Goal: Task Accomplishment & Management: Complete application form

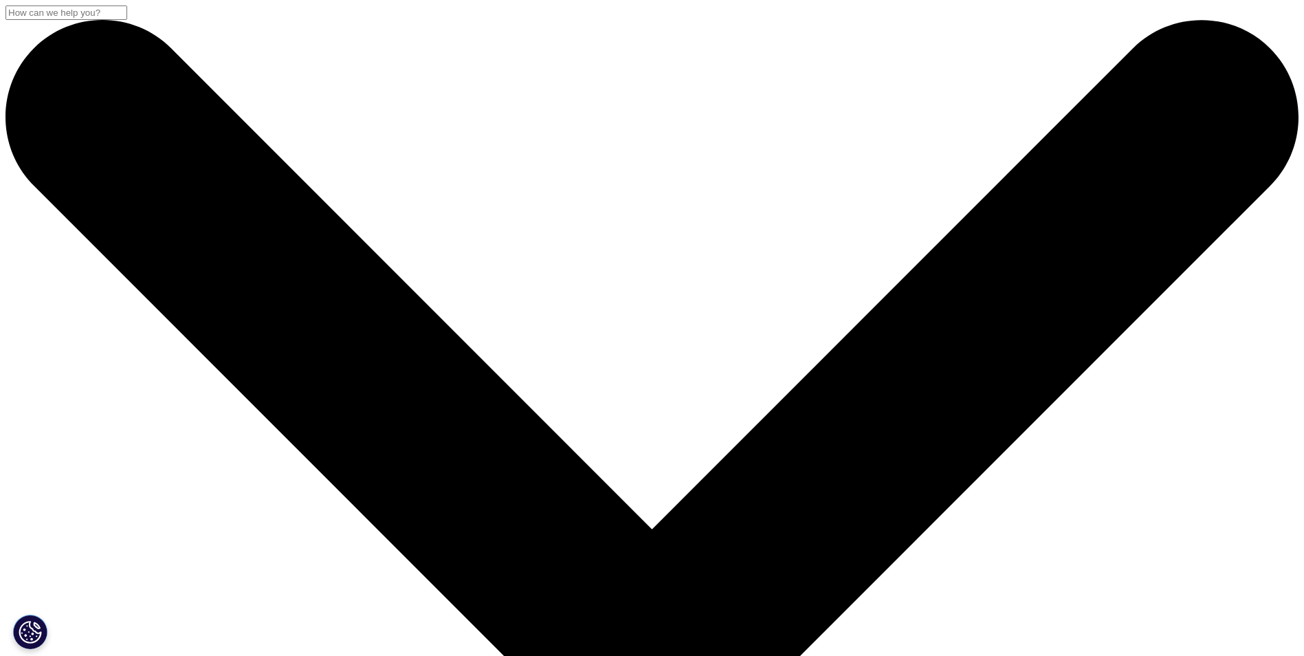
scroll to position [206, 0]
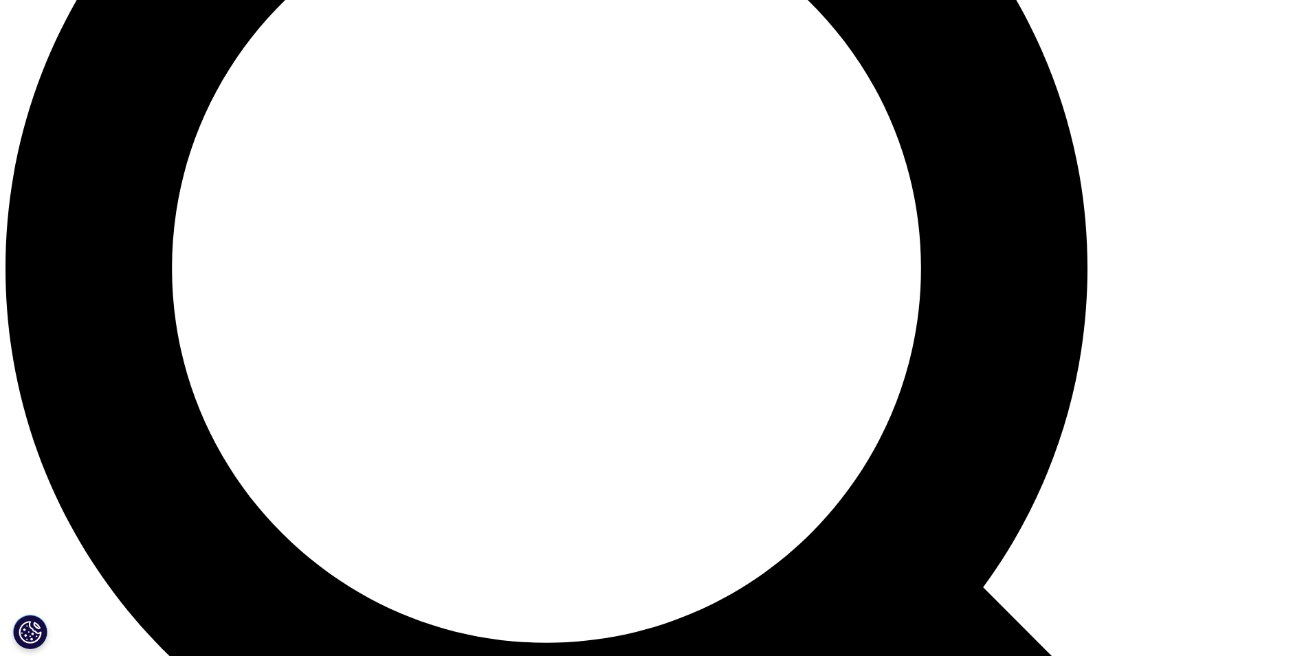
scroll to position [1382, 0]
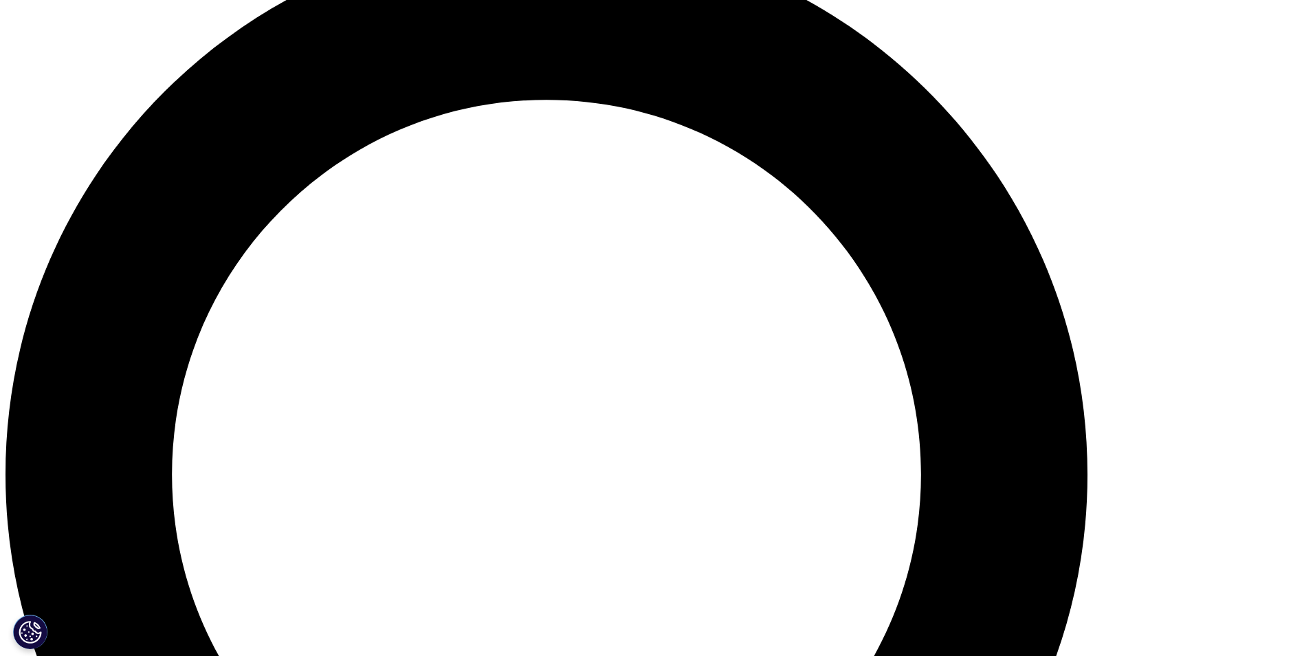
drag, startPoint x: 248, startPoint y: 368, endPoint x: 328, endPoint y: 375, distance: 80.8
copy p "[PHONE_NUMBER]"
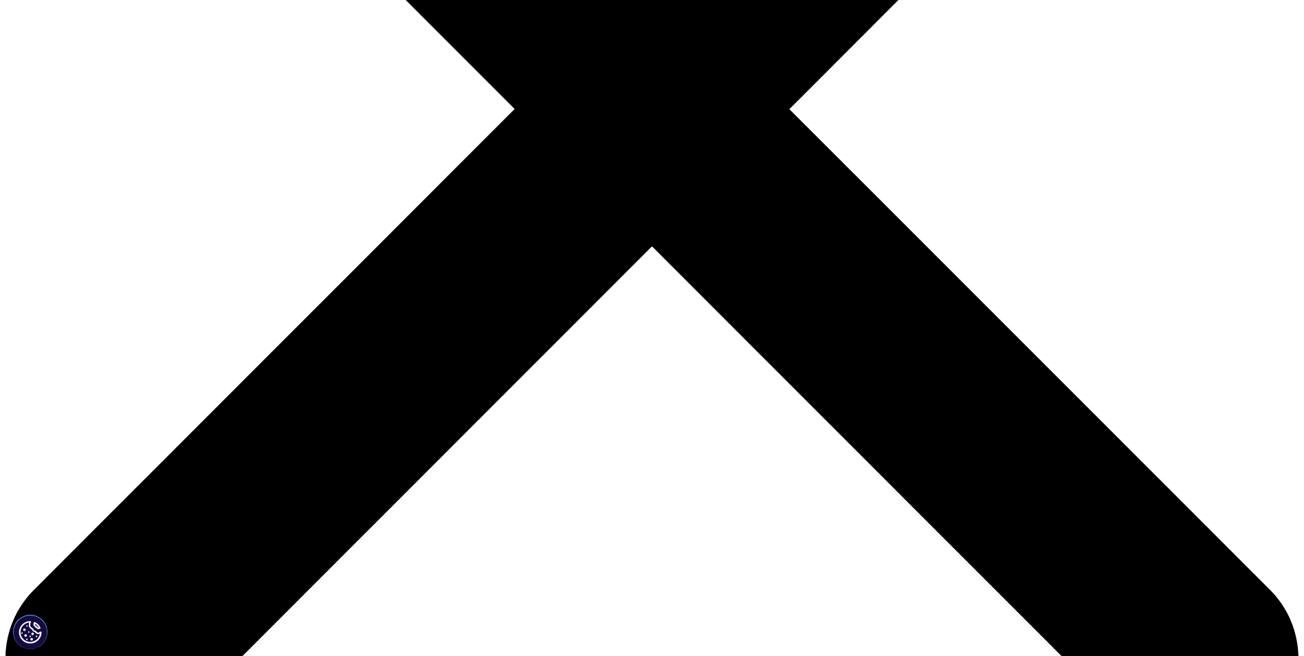
scroll to position [214, 0]
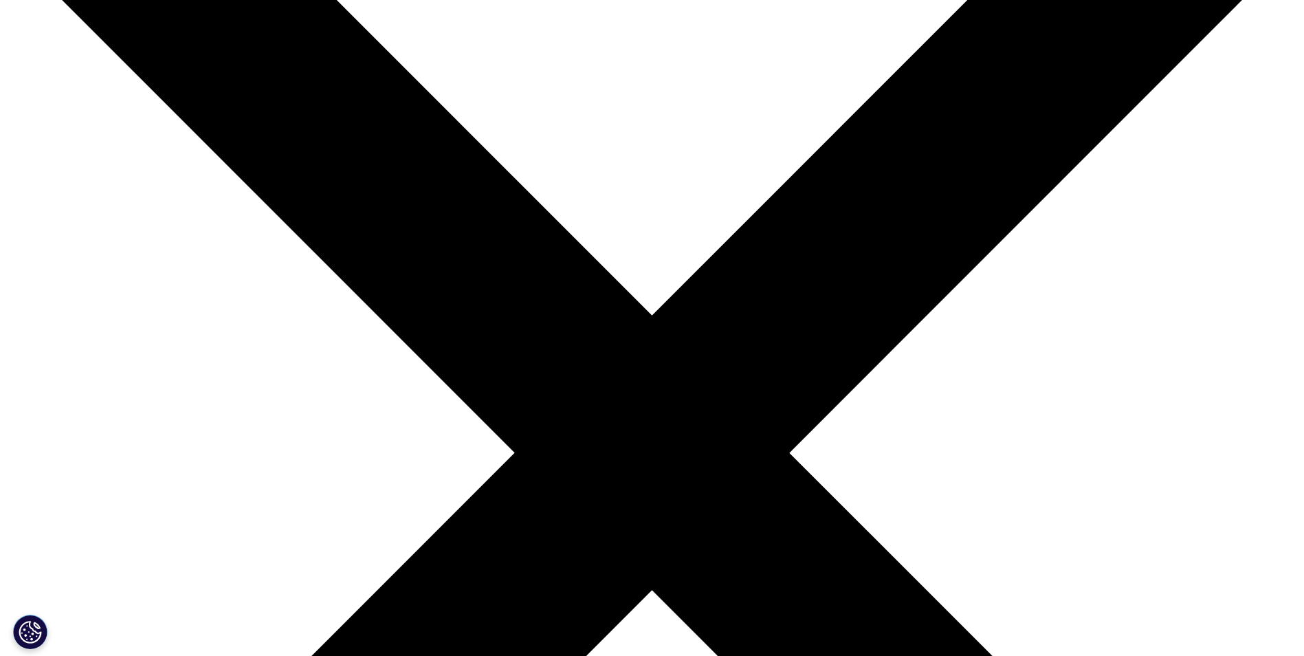
select select "[URL][DOMAIN_NAME]"
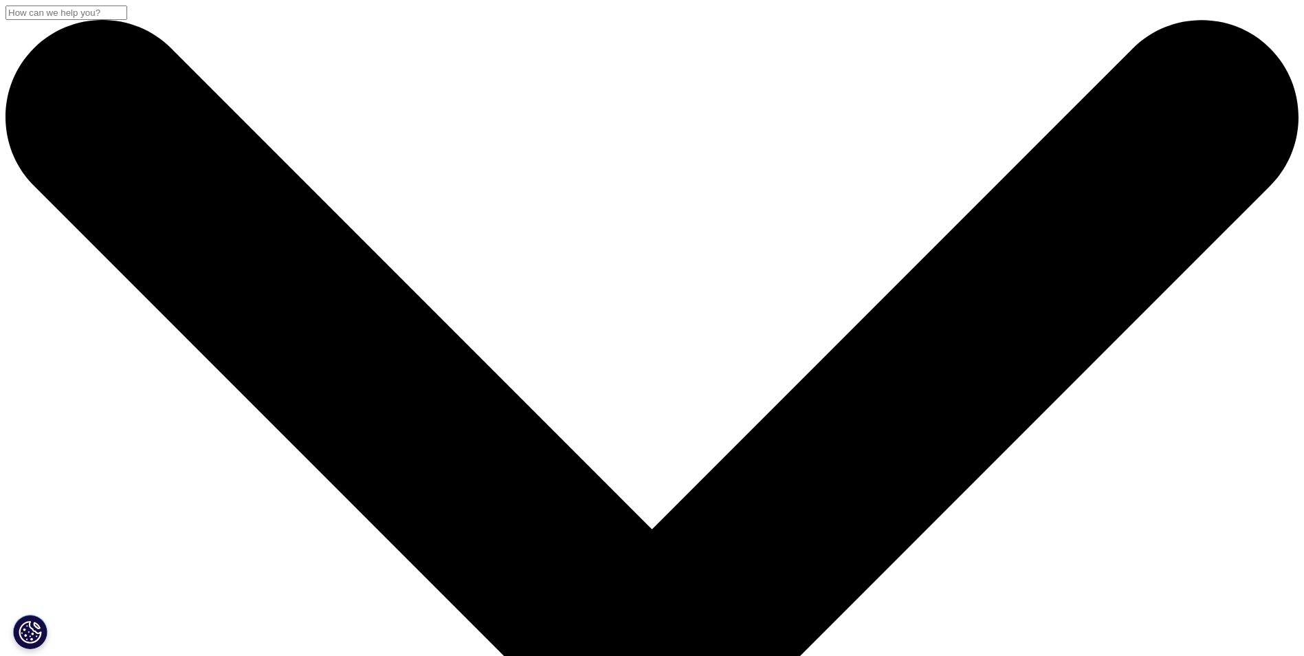
scroll to position [69, 0]
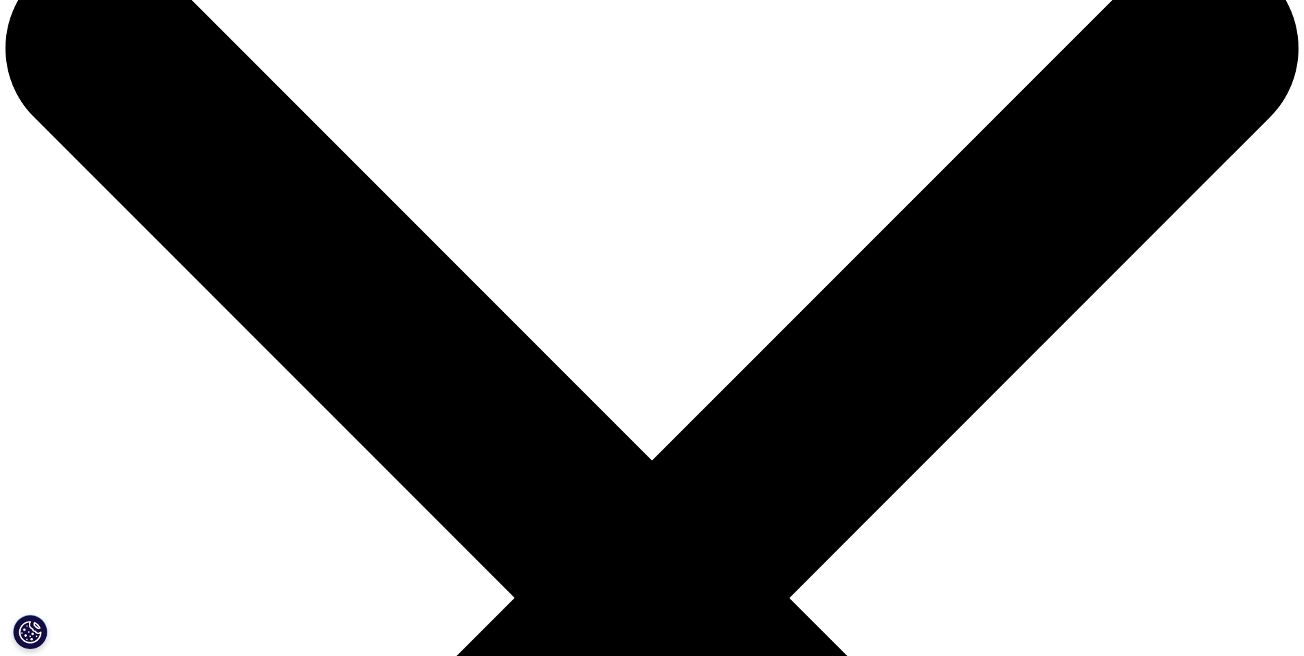
type input "Prit"
type input "Sridhar"
type input "Caius Capital"
type input "prit.sridhar@caiuscapital.com"
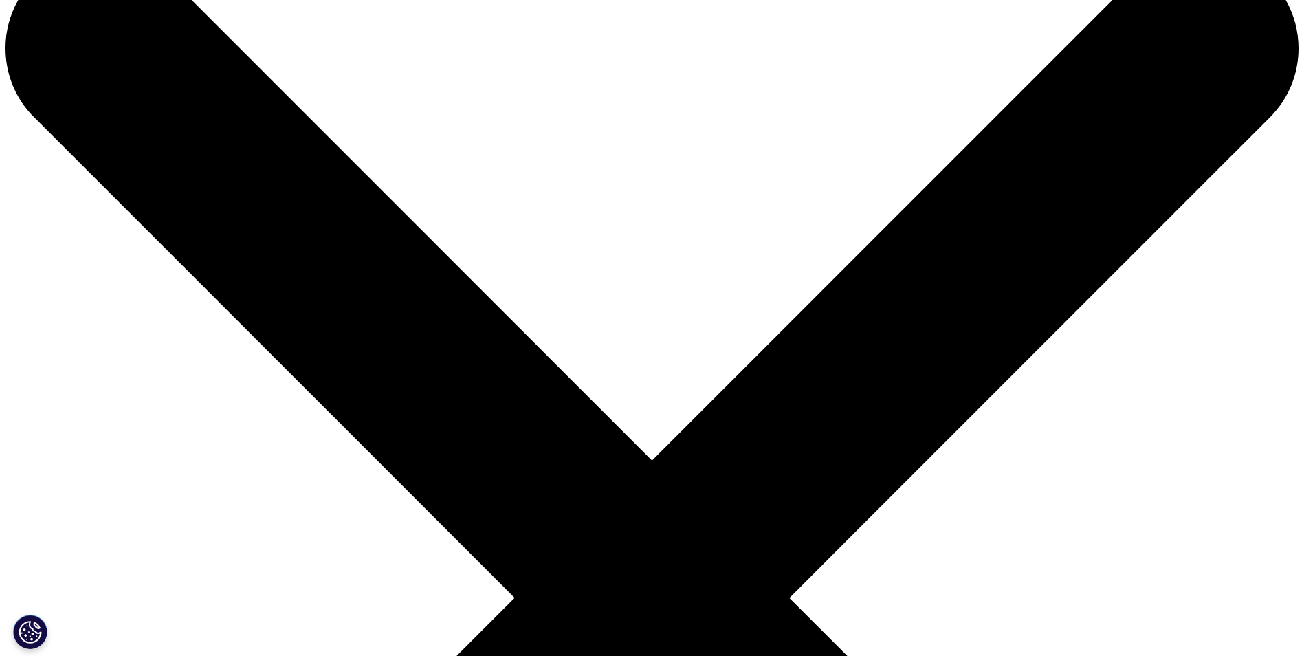
type input "07535636770"
select select "[GEOGRAPHIC_DATA]"
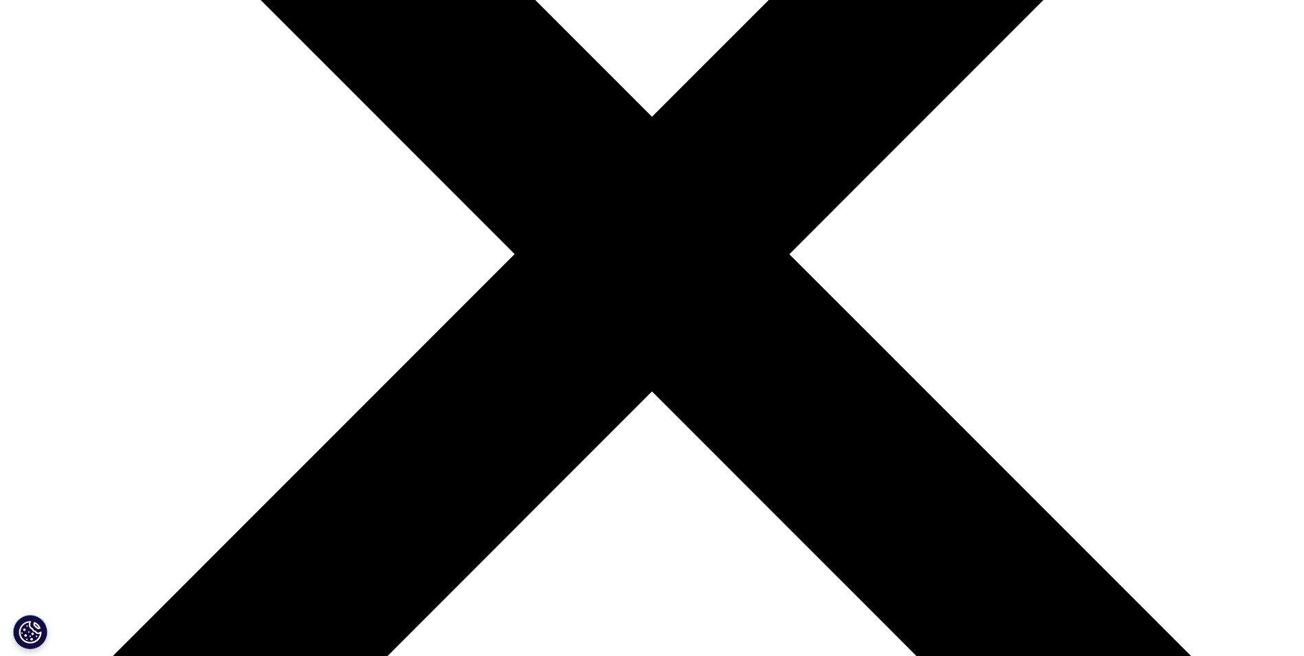
type input "Analyst"
type textarea "L"
type textarea "W"
type textarea "Looking at a portfolio of drugs, would like to see historical sales data and fo…"
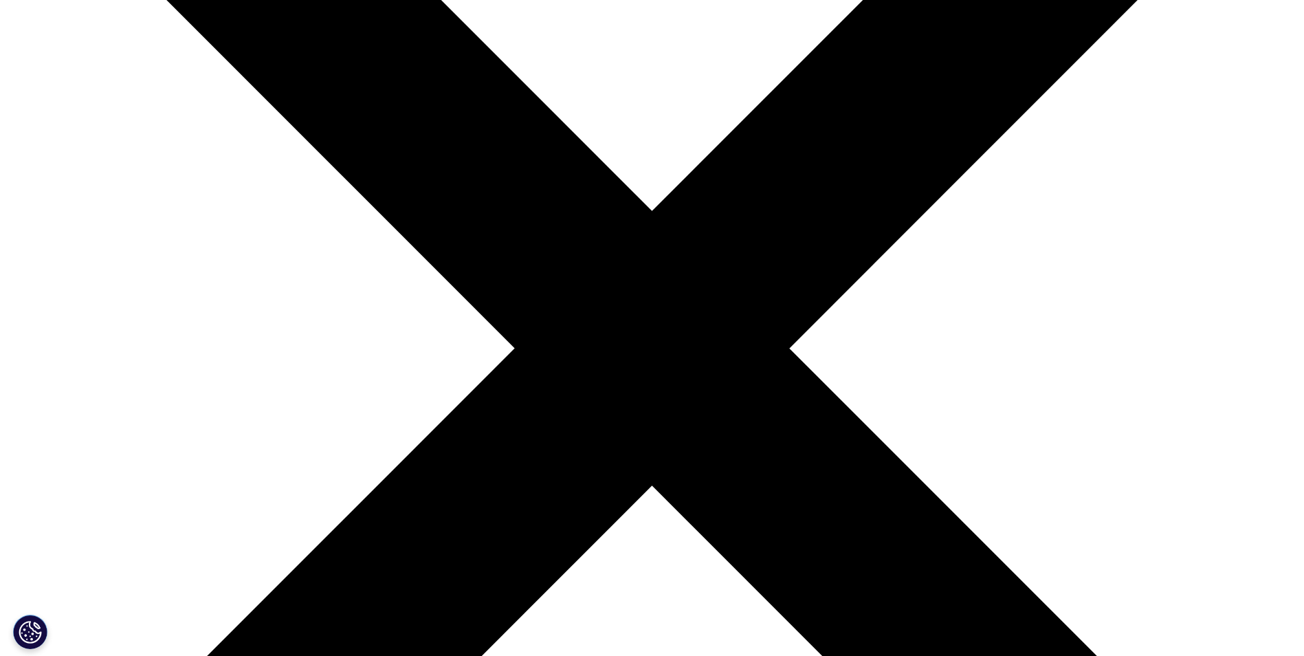
scroll to position [84, 0]
